Goal: Information Seeking & Learning: Check status

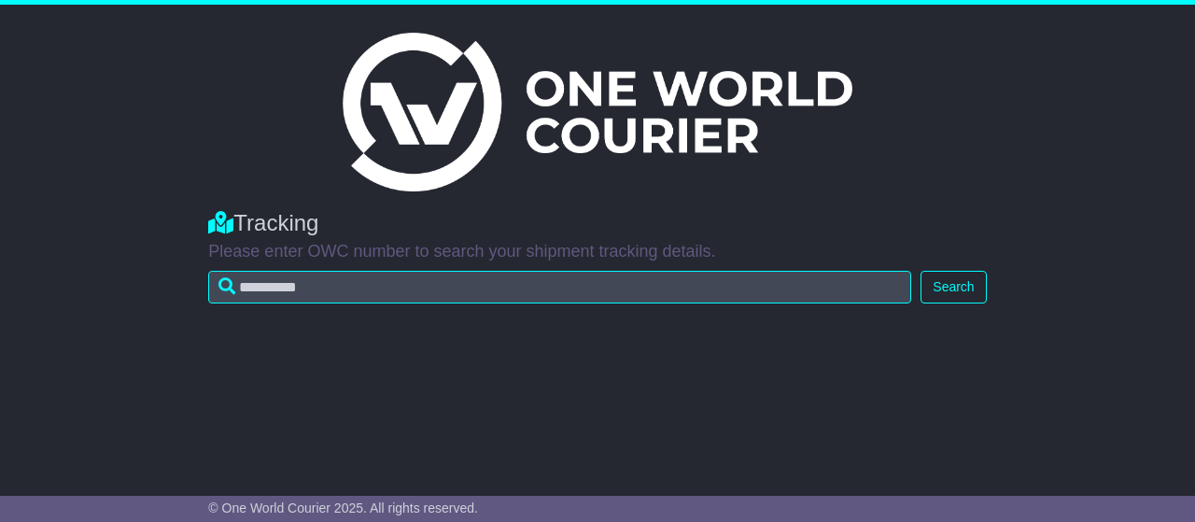
type input "**********"
click at [939, 280] on button "Search" at bounding box center [952, 287] width 65 height 33
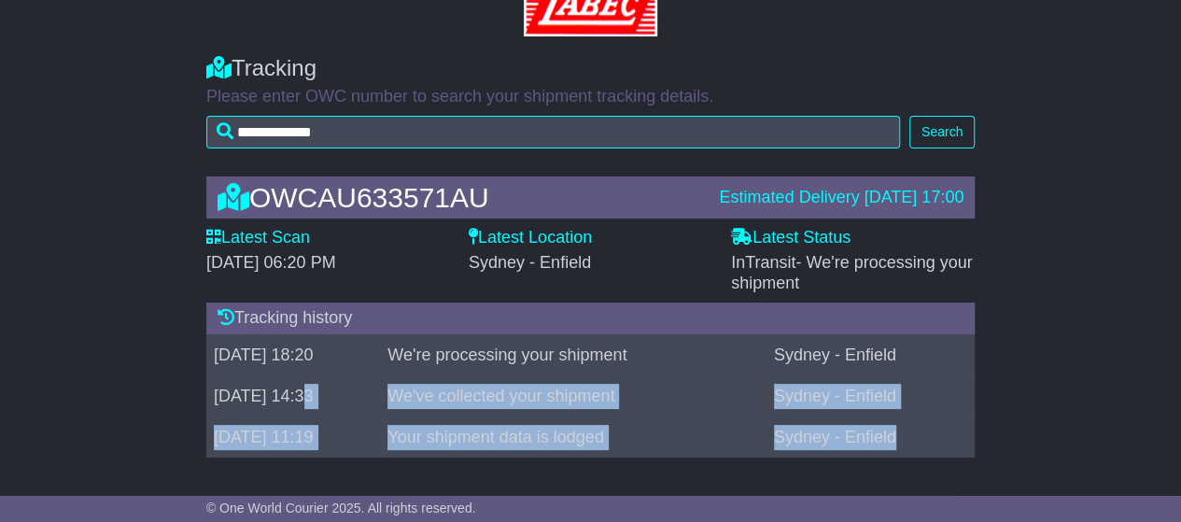
drag, startPoint x: 910, startPoint y: 431, endPoint x: 306, endPoint y: 411, distance: 604.4
click at [306, 411] on tbody "[DATE] 18:20 We're processing your shipment [GEOGRAPHIC_DATA] - [GEOGRAPHIC_DAT…" at bounding box center [590, 395] width 768 height 123
click at [306, 411] on td "[DATE] 14:33" at bounding box center [293, 395] width 174 height 41
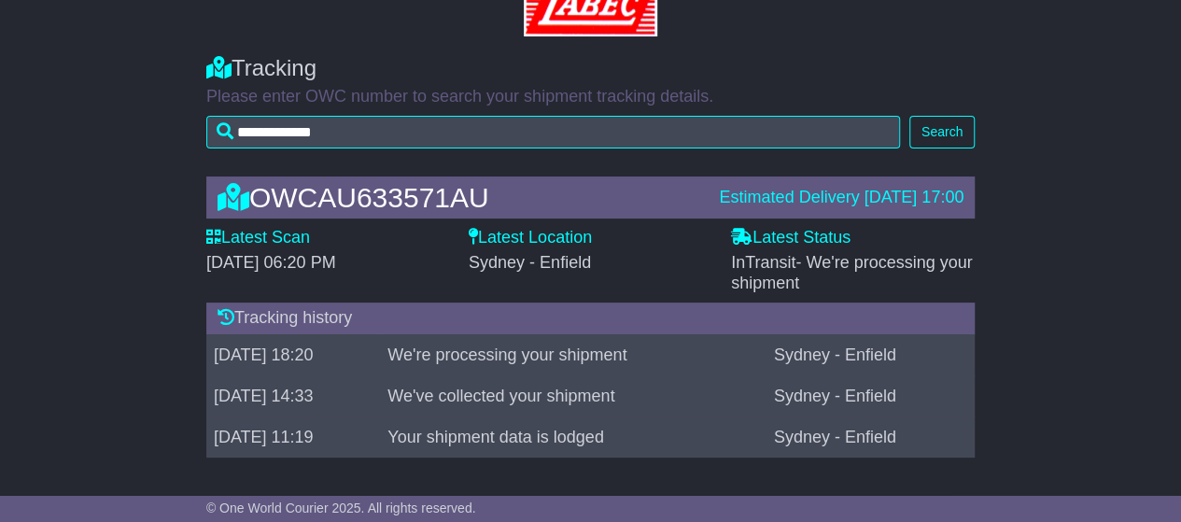
drag, startPoint x: 347, startPoint y: 432, endPoint x: 326, endPoint y: 346, distance: 88.5
click at [326, 346] on tbody "[DATE] 18:20 We're processing your shipment [GEOGRAPHIC_DATA] - [GEOGRAPHIC_DAT…" at bounding box center [590, 395] width 768 height 123
click at [431, 389] on td "We've collected your shipment" at bounding box center [573, 395] width 386 height 41
